Goal: Transaction & Acquisition: Purchase product/service

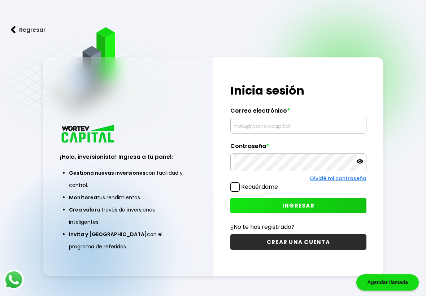
click at [300, 126] on input "text" at bounding box center [299, 125] width 130 height 15
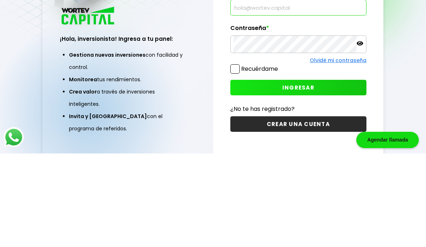
scroll to position [57, 0]
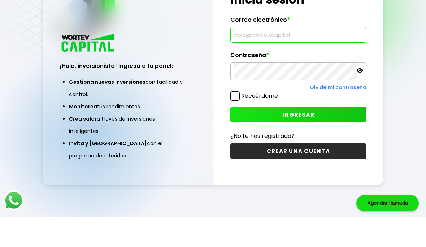
type input "[EMAIL_ADDRESS][DOMAIN_NAME]"
click at [307, 141] on span "INGRESAR" at bounding box center [298, 145] width 32 height 8
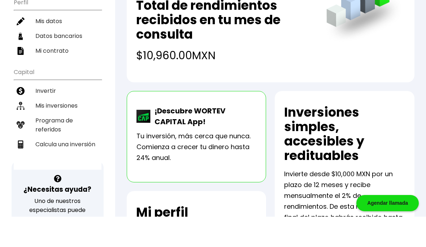
scroll to position [97, 0]
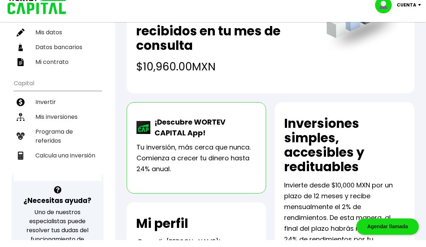
click at [56, 116] on li "Mis inversiones" at bounding box center [58, 123] width 88 height 15
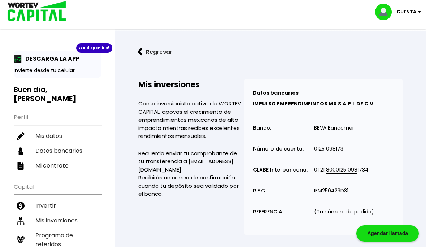
click at [145, 50] on button "Regresar" at bounding box center [155, 51] width 56 height 19
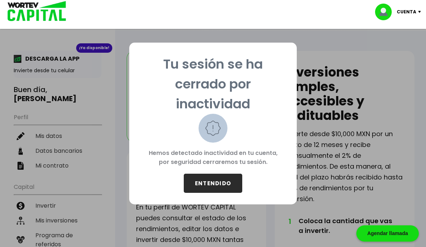
click at [220, 185] on button "ENTENDIDO" at bounding box center [213, 183] width 58 height 19
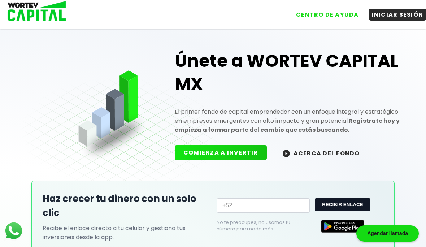
click at [402, 11] on button "INICIAR SESIÓN" at bounding box center [397, 15] width 57 height 12
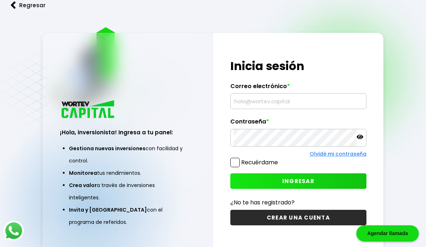
click at [300, 109] on input "text" at bounding box center [299, 101] width 130 height 15
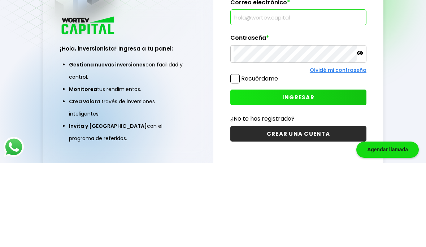
scroll to position [53, 0]
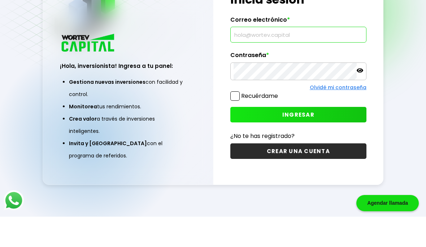
type input "[EMAIL_ADDRESS][DOMAIN_NAME]"
click at [305, 141] on span "INGRESAR" at bounding box center [298, 145] width 32 height 8
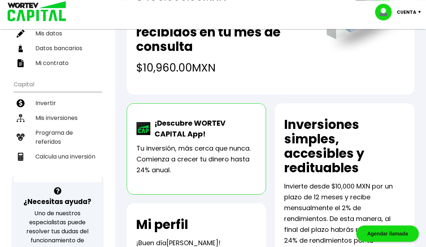
scroll to position [101, 0]
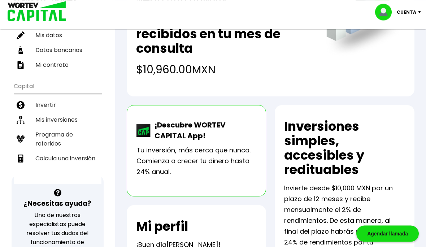
click at [57, 112] on li "Mis inversiones" at bounding box center [58, 119] width 88 height 15
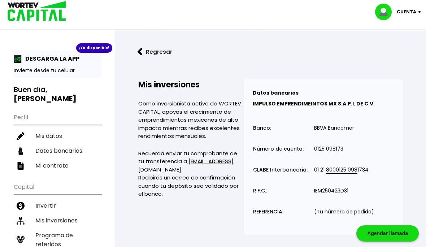
click at [51, 199] on li "Invertir" at bounding box center [58, 205] width 88 height 15
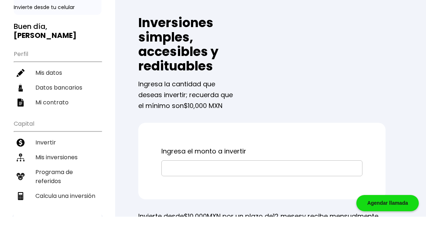
scroll to position [34, 0]
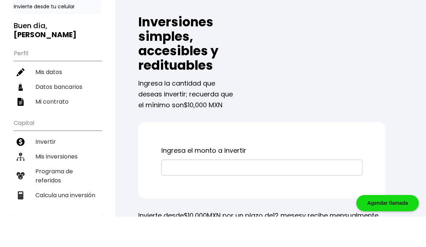
click at [287, 190] on input "text" at bounding box center [262, 197] width 195 height 15
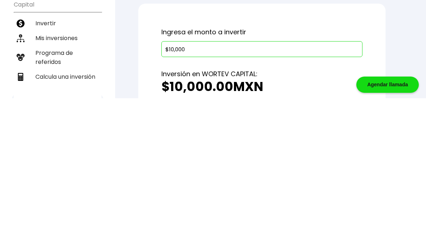
type input "$100,000"
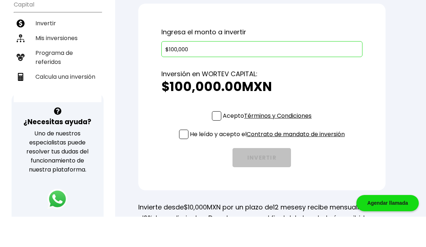
click at [220, 142] on span at bounding box center [216, 146] width 9 height 9
click at [269, 152] on input "Acepto Términos y Condiciones" at bounding box center [269, 152] width 0 height 0
click at [186, 160] on span at bounding box center [183, 164] width 9 height 9
click at [269, 170] on input "He leído y acepto el Contrato de mandato de inversión" at bounding box center [269, 170] width 0 height 0
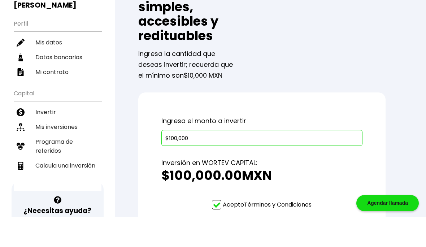
scroll to position [69, 0]
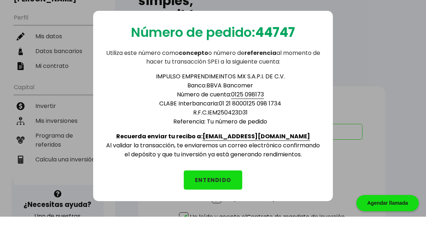
click at [216, 201] on button "ENTENDIDO" at bounding box center [213, 210] width 58 height 19
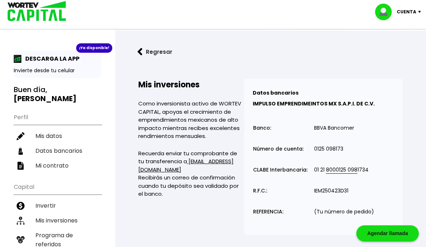
click at [413, 11] on p "Cuenta" at bounding box center [406, 11] width 19 height 11
click at [399, 49] on li "Cerrar sesión" at bounding box center [399, 48] width 58 height 15
